Goal: Information Seeking & Learning: Check status

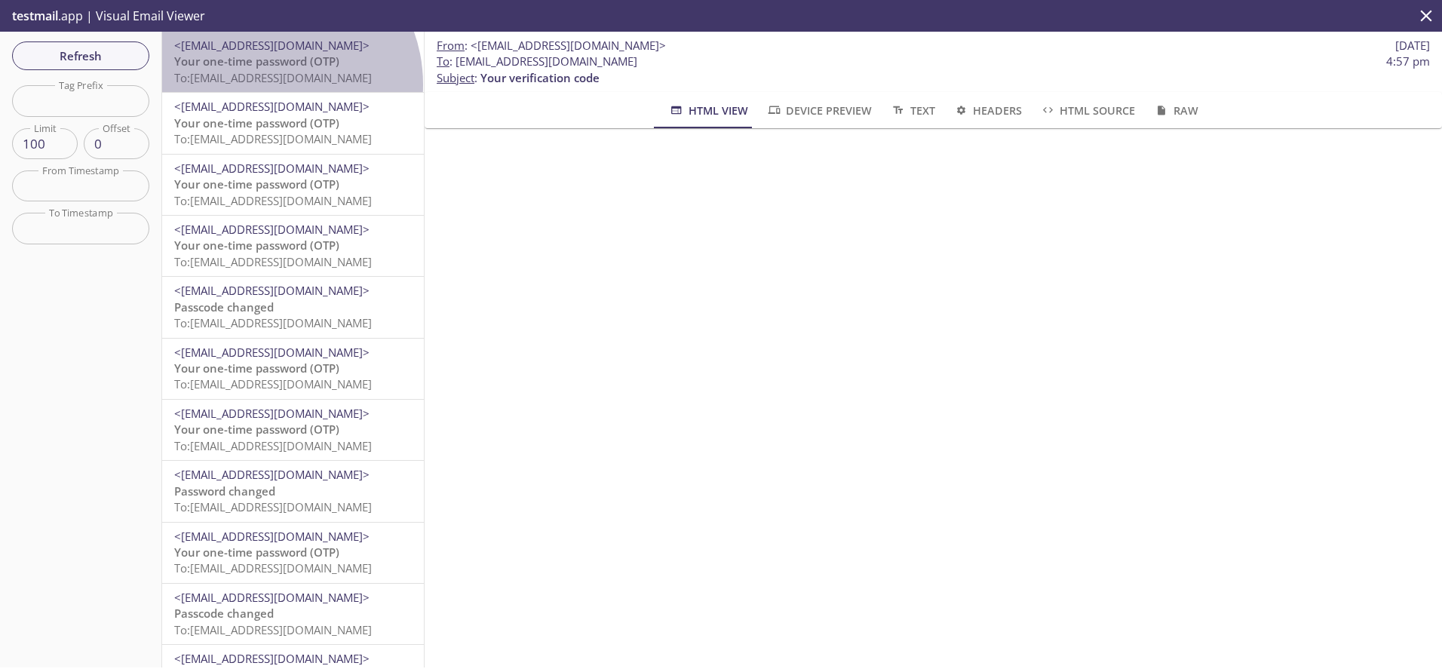
click at [267, 84] on span "To: [EMAIL_ADDRESS][DOMAIN_NAME]" at bounding box center [273, 77] width 198 height 15
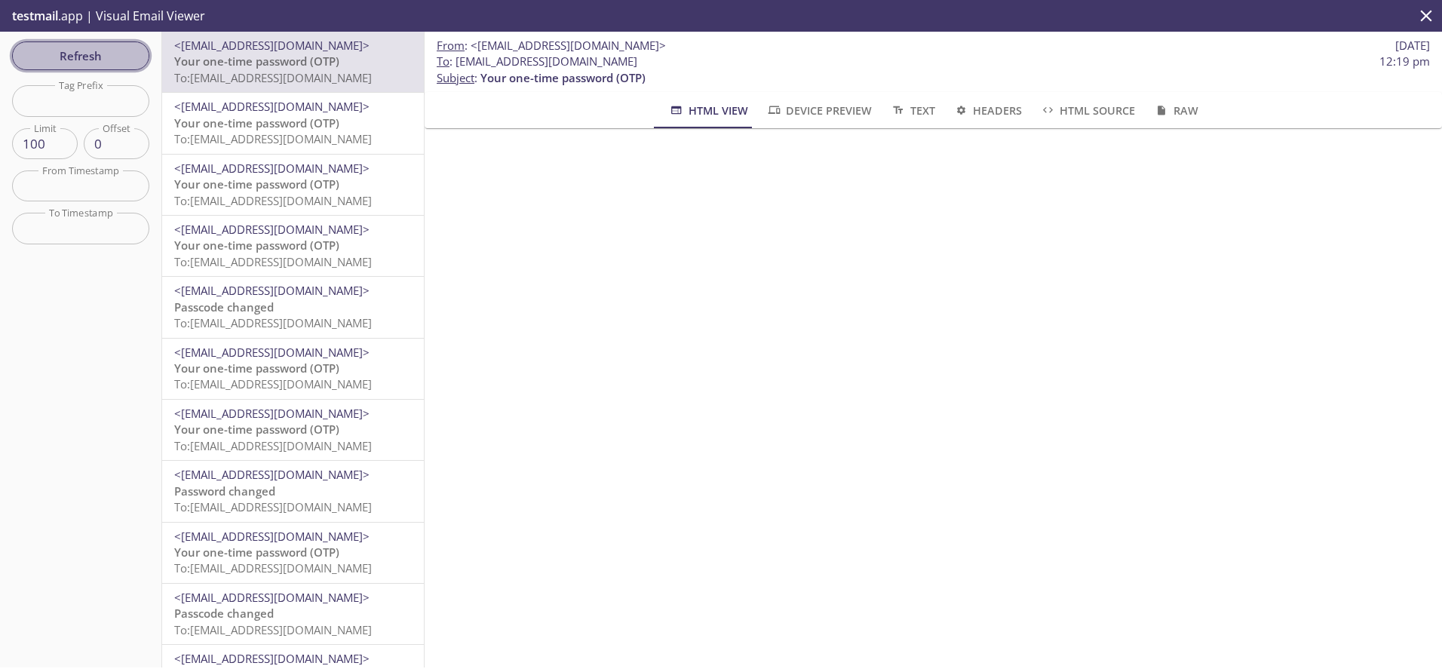
click at [98, 51] on span "Refresh" at bounding box center [80, 56] width 113 height 20
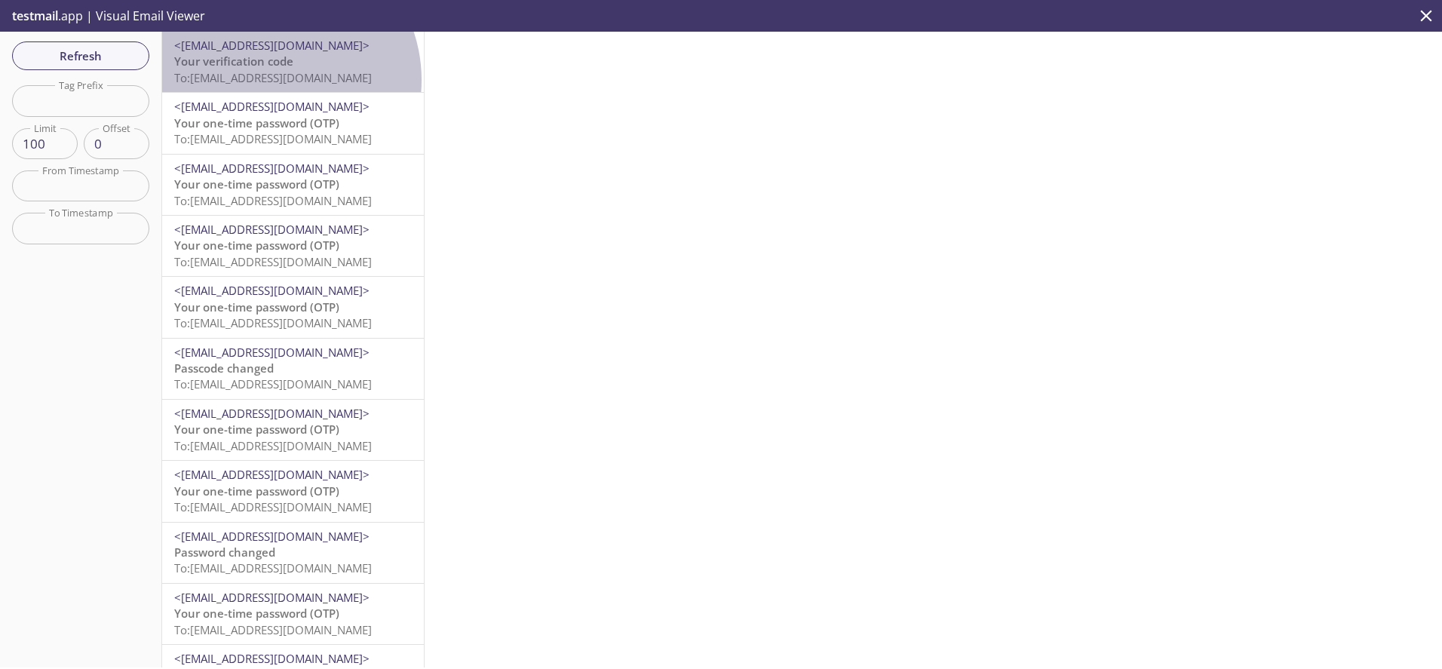
click at [270, 80] on span "To: [EMAIL_ADDRESS][DOMAIN_NAME]" at bounding box center [273, 77] width 198 height 15
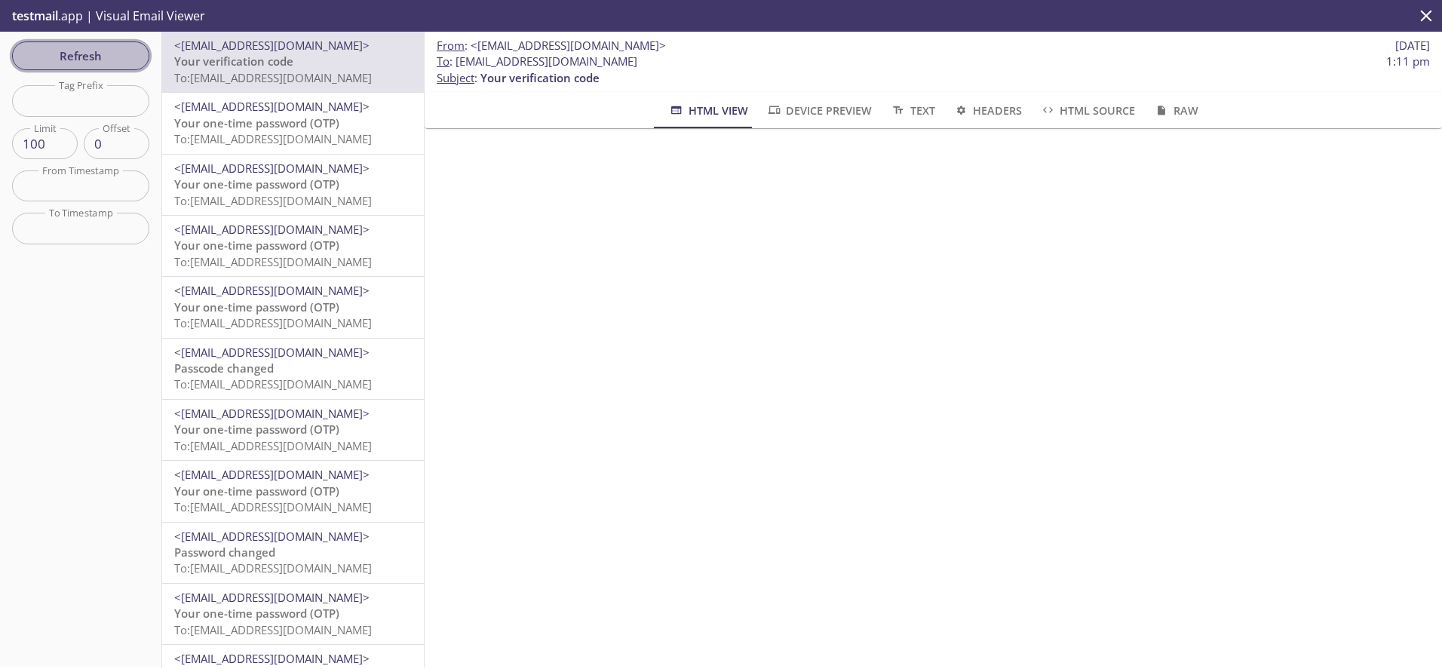
click at [86, 53] on span "Refresh" at bounding box center [80, 56] width 113 height 20
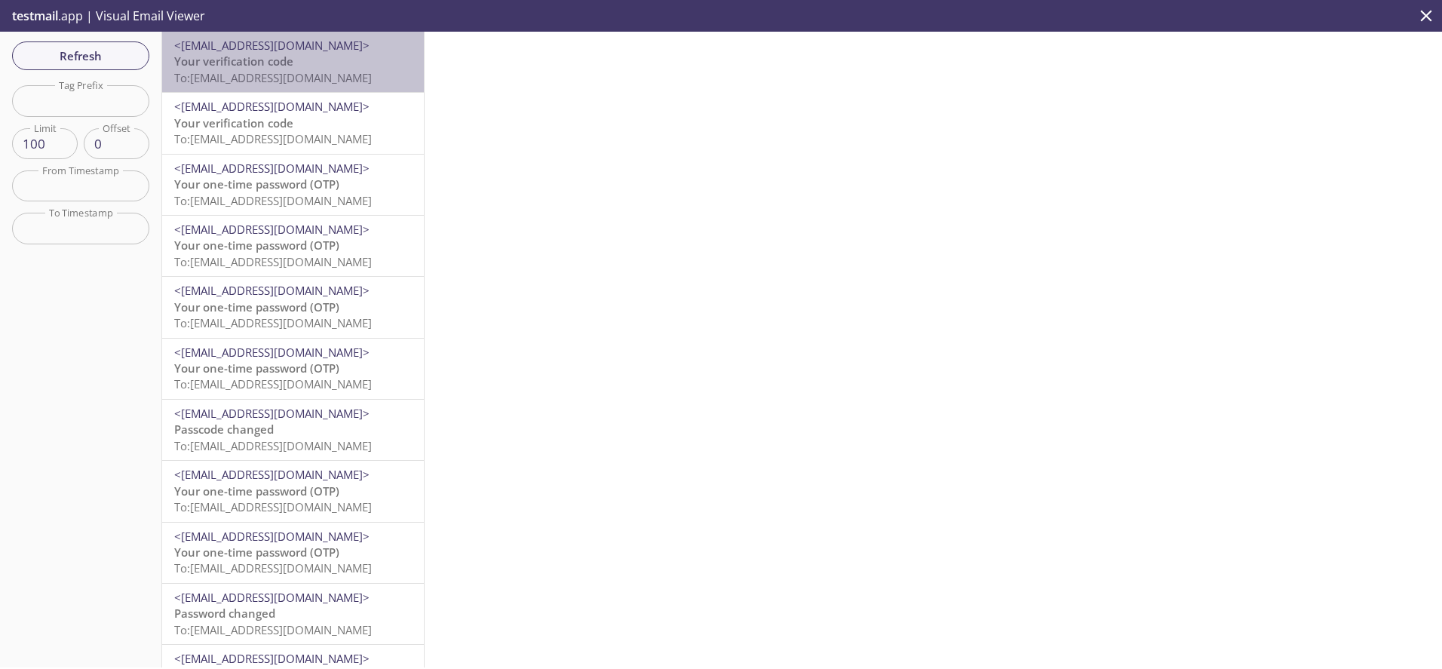
click at [308, 74] on span "To: [EMAIL_ADDRESS][DOMAIN_NAME]" at bounding box center [273, 77] width 198 height 15
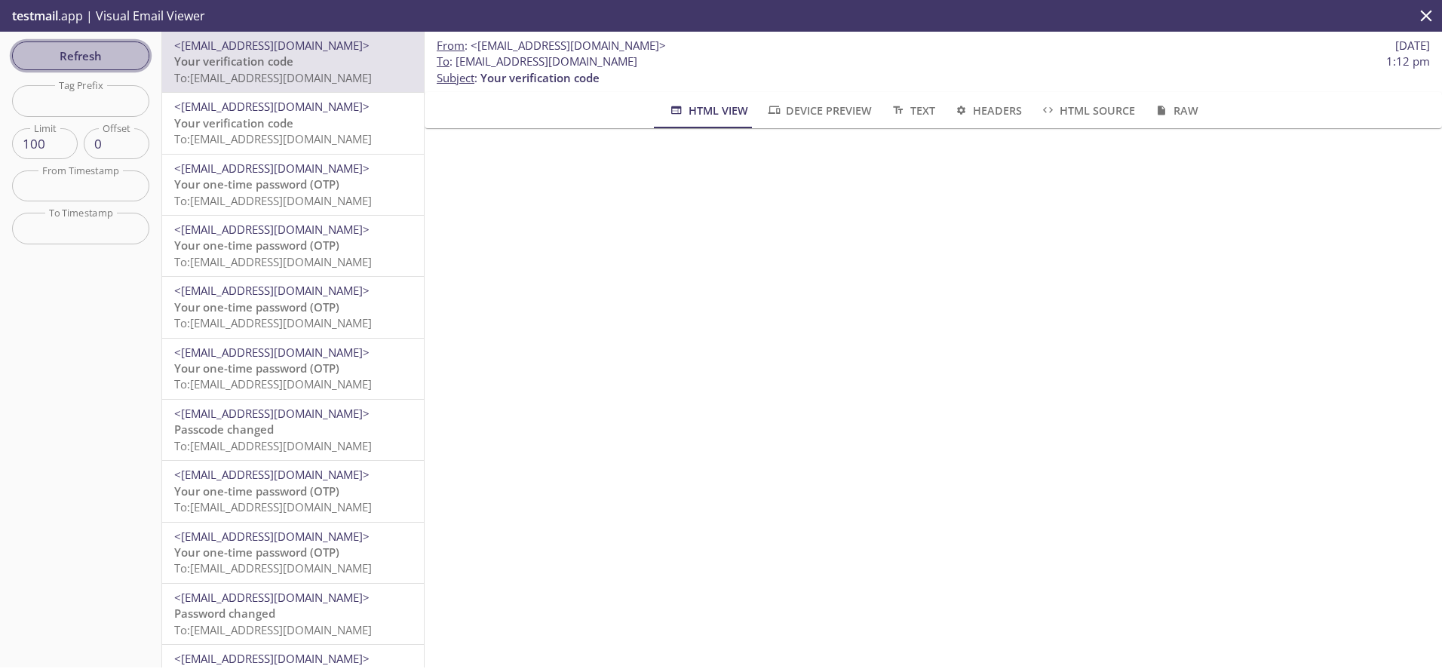
click at [92, 60] on span "Refresh" at bounding box center [80, 56] width 113 height 20
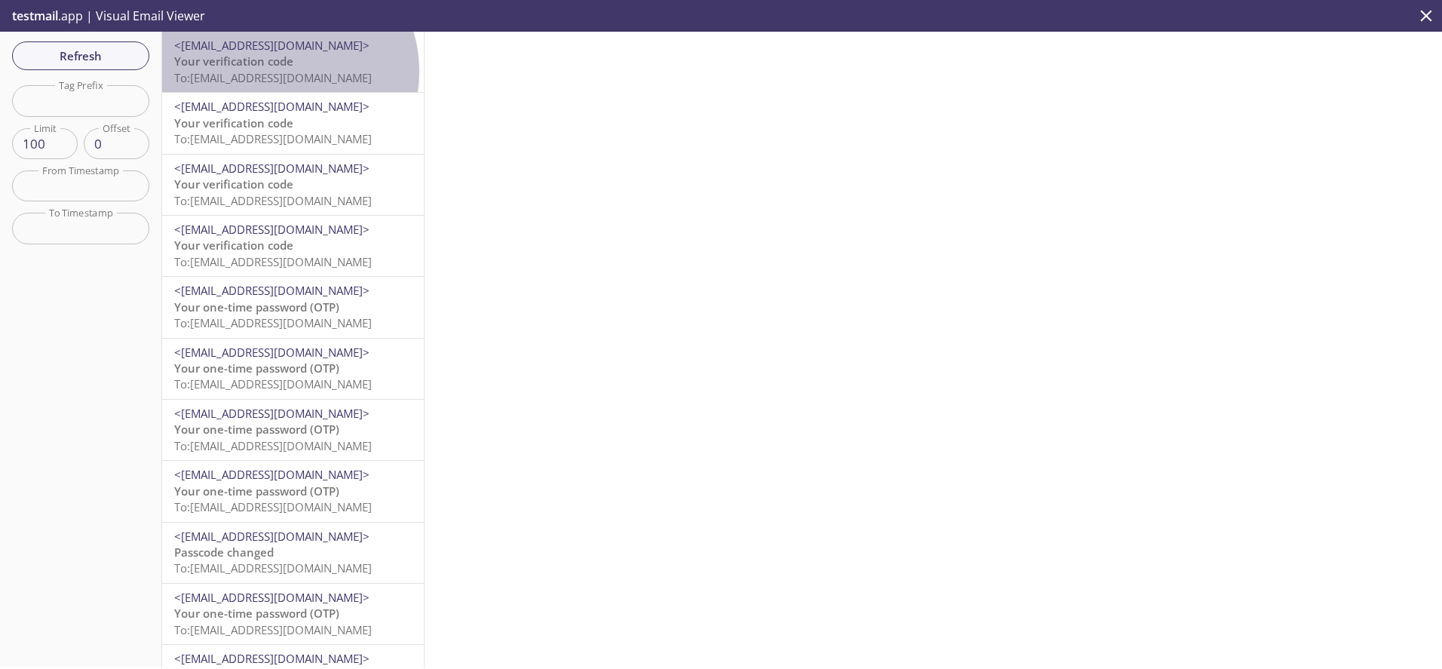
click at [277, 72] on span "To: [EMAIL_ADDRESS][DOMAIN_NAME]" at bounding box center [273, 77] width 198 height 15
